Goal: Task Accomplishment & Management: Use online tool/utility

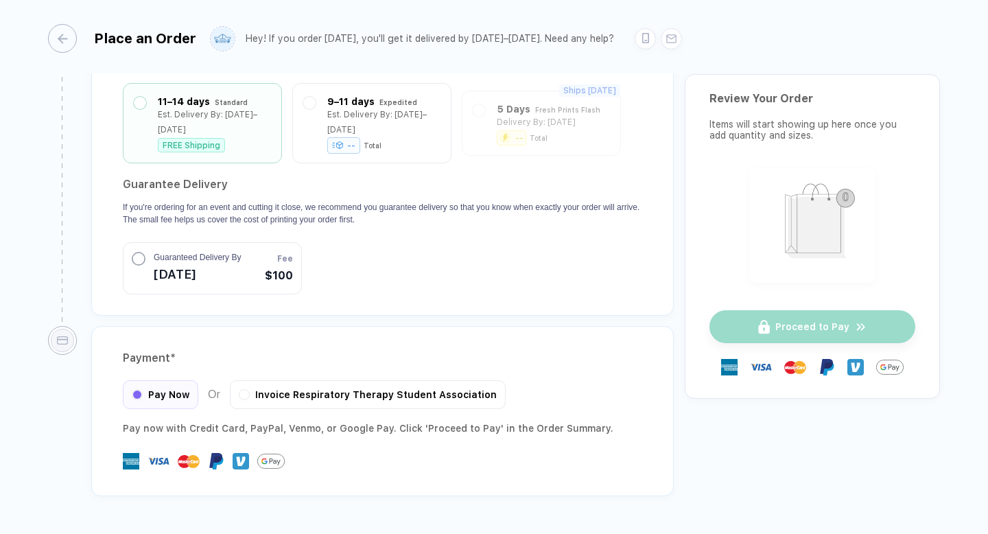
scroll to position [1139, 0]
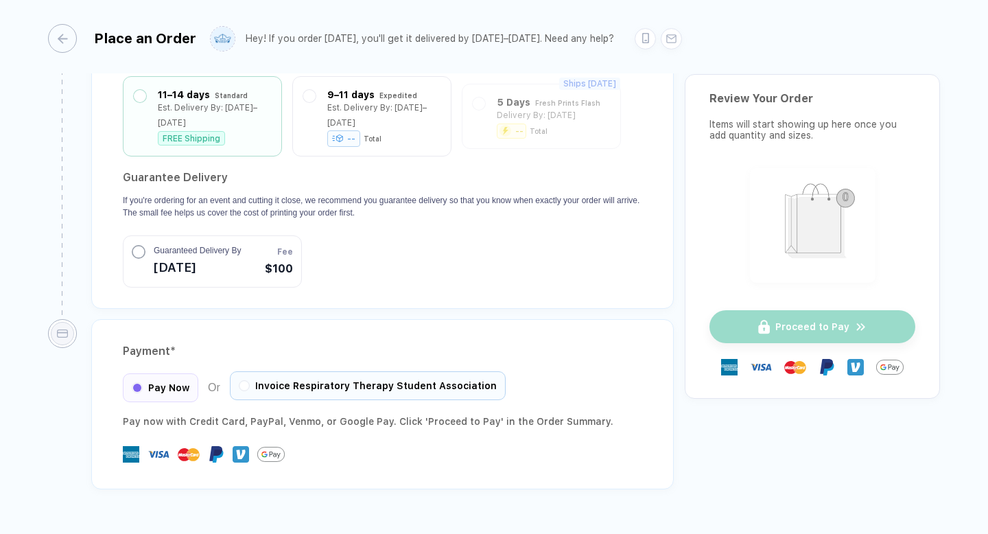
click at [283, 380] on span "Invoice Respiratory Therapy Student Association" at bounding box center [375, 385] width 241 height 11
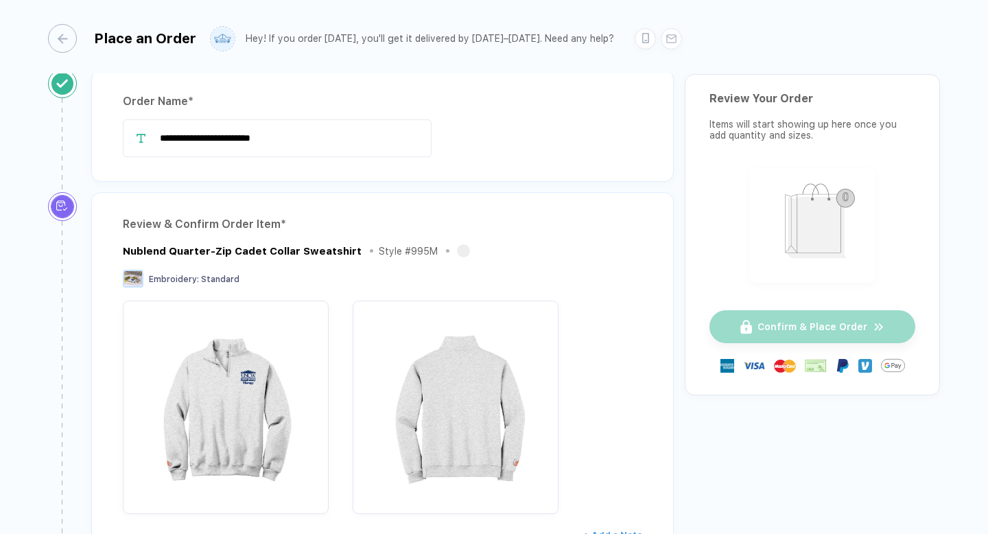
scroll to position [0, 0]
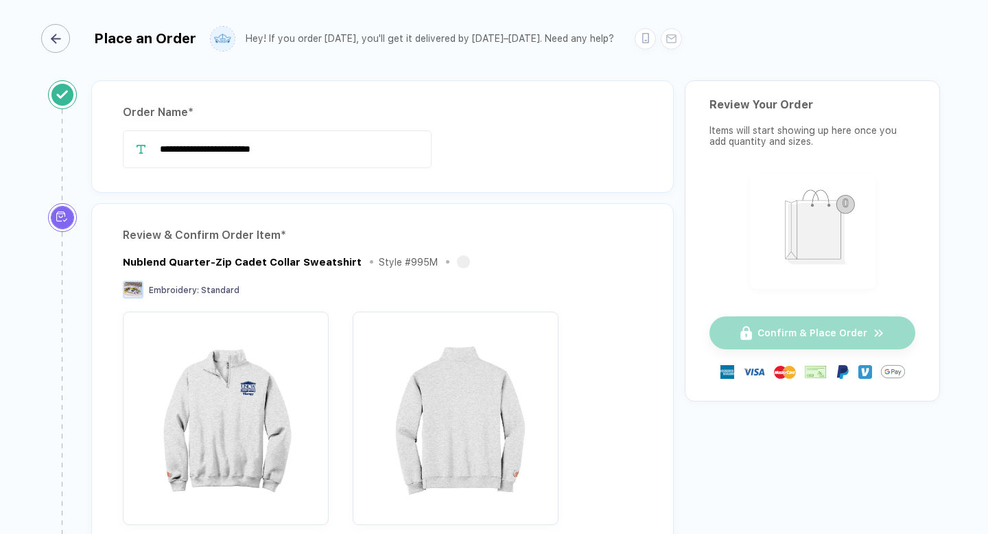
click at [64, 31] on div "button" at bounding box center [55, 38] width 29 height 29
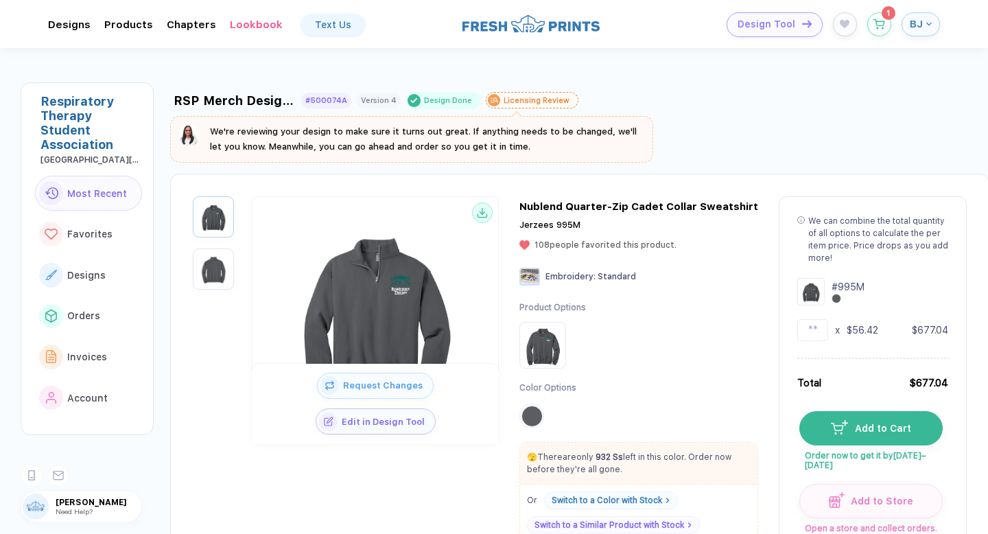
click at [927, 25] on icon "button" at bounding box center [928, 23] width 5 height 5
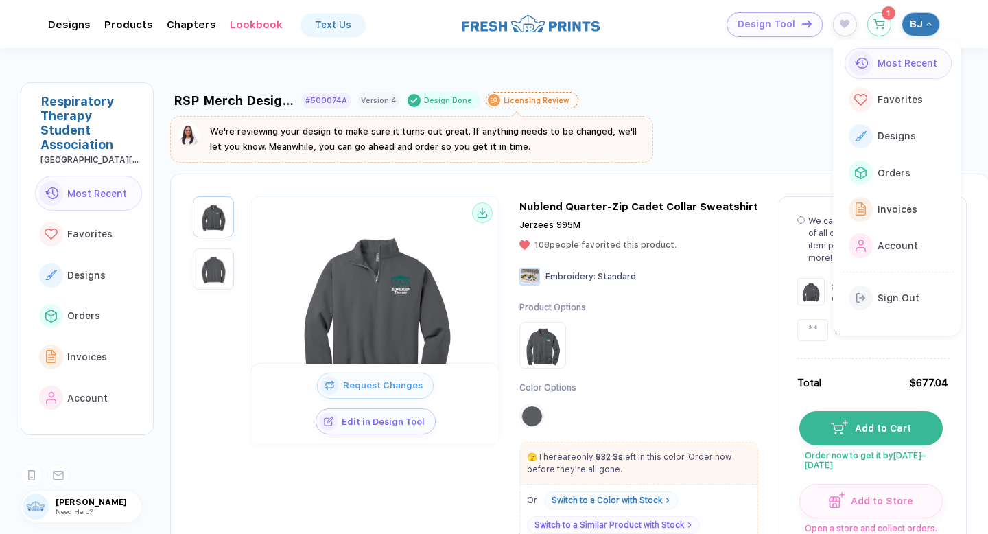
click at [695, 92] on div "RSP Merch Design [DATE]-[DATE] (2) #500074A Version 4 Design Done Licensing Rev…" at bounding box center [579, 97] width 819 height 23
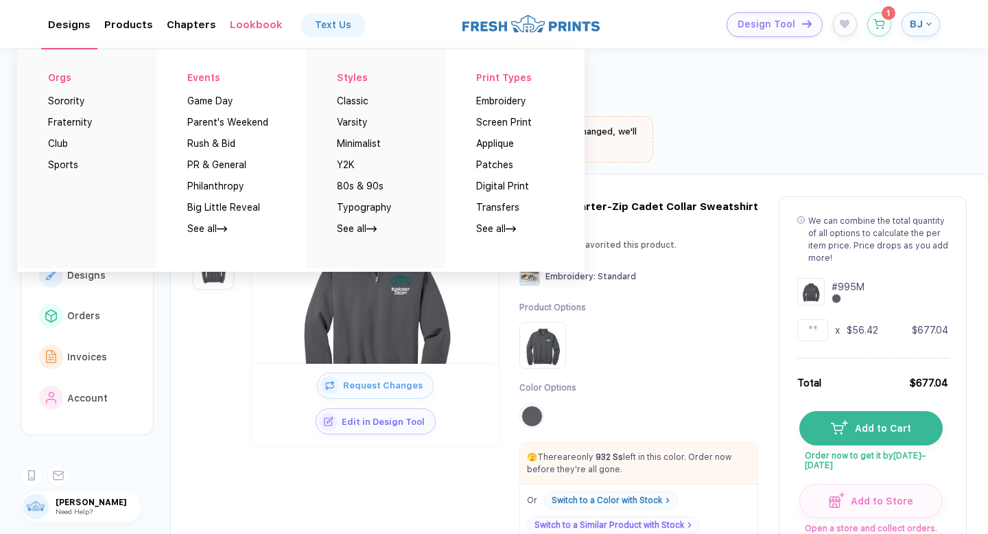
click at [69, 25] on div "Designs Orgs Sorority Fraternity Club Sports Events Game Day Parent's Weekend R…" at bounding box center [69, 25] width 43 height 12
